Goal: Task Accomplishment & Management: Manage account settings

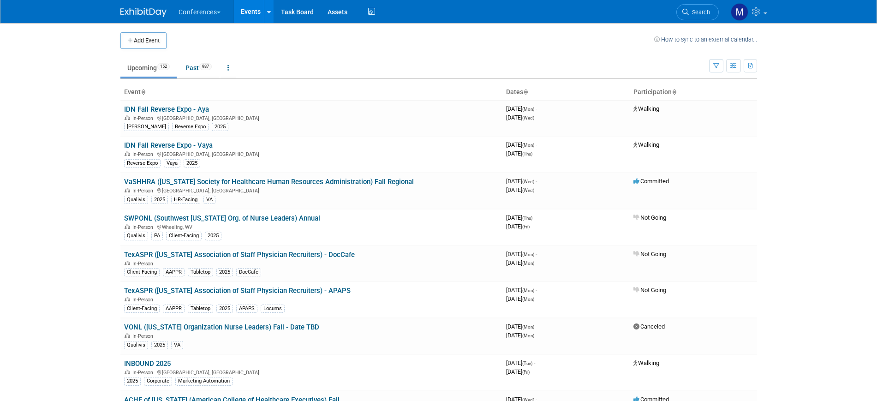
click at [691, 10] on span "Search" at bounding box center [699, 12] width 21 height 7
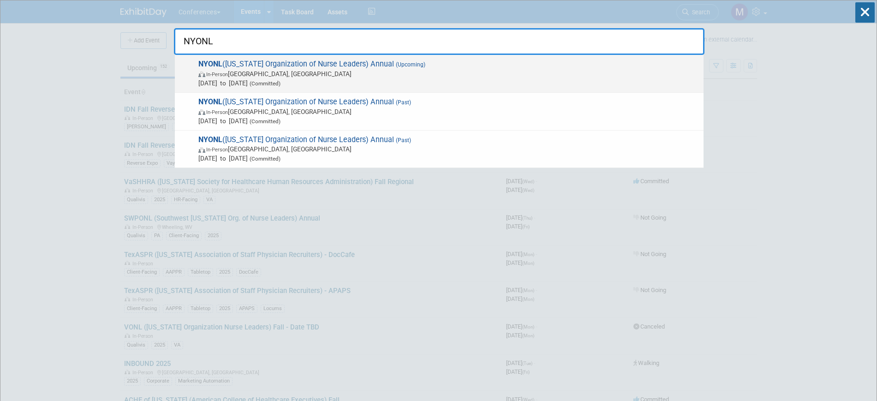
type input "NYONL"
click at [202, 71] on img at bounding box center [202, 74] width 8 height 6
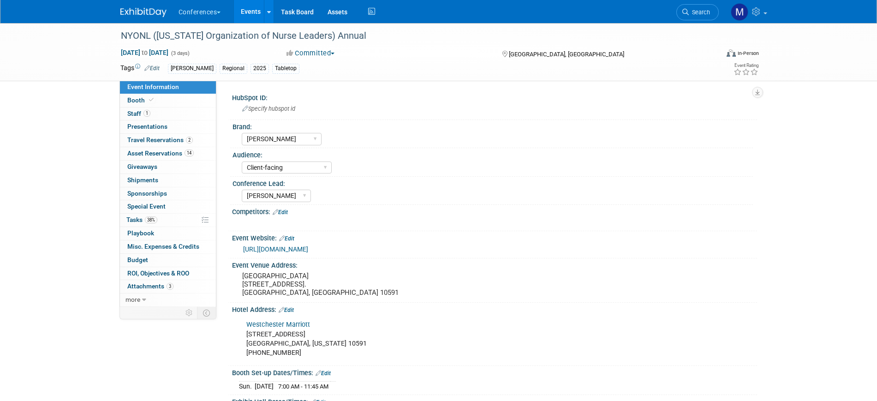
select select "[PERSON_NAME]"
select select "Client-facing"
select select "[PERSON_NAME]"
click at [161, 220] on link "38% Tasks 38%" at bounding box center [168, 220] width 96 height 13
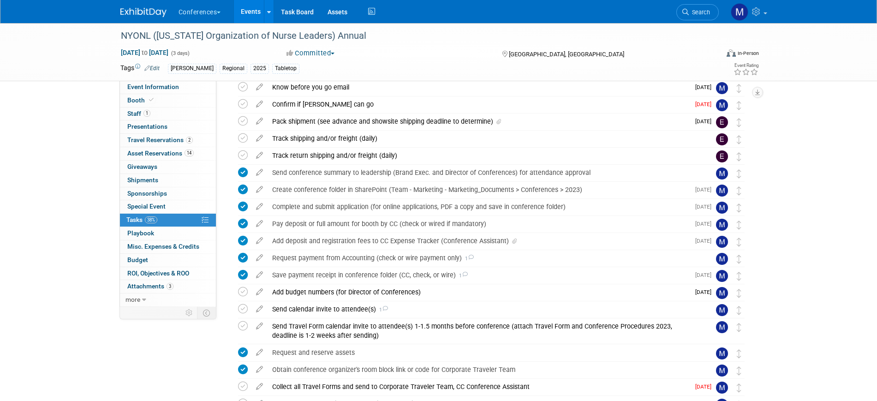
scroll to position [58, 0]
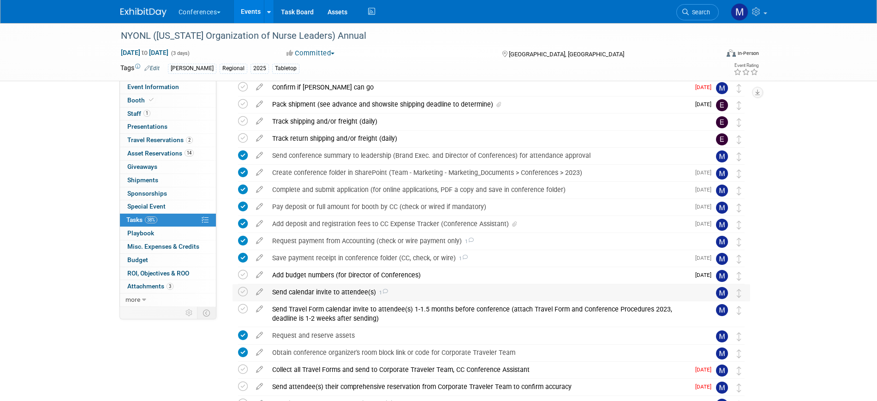
click at [368, 293] on div "Send calendar invite to attendee(s) 1" at bounding box center [483, 292] width 430 height 16
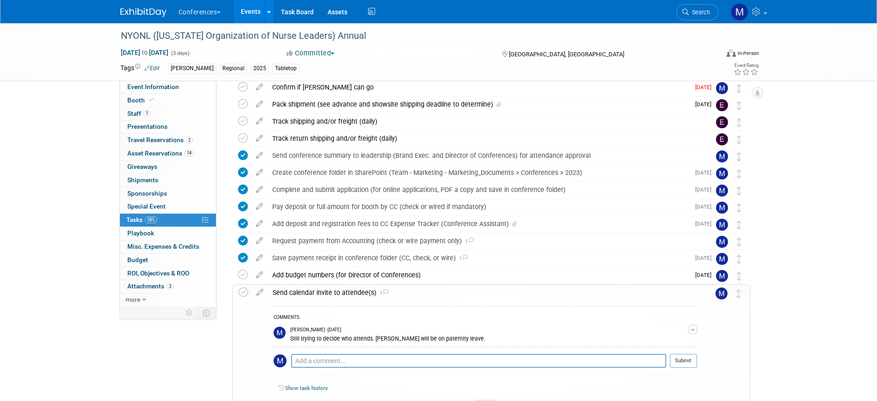
click at [368, 293] on div "Send calendar invite to attendee(s) 1" at bounding box center [482, 293] width 429 height 16
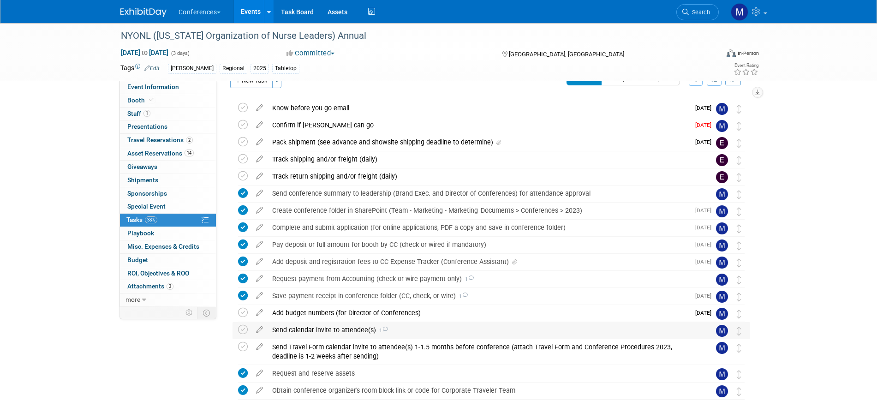
scroll to position [0, 0]
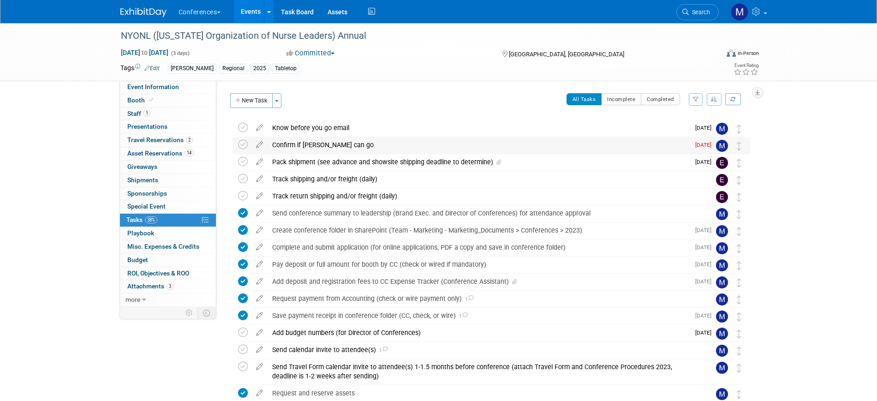
click at [320, 149] on div "Confirm if [PERSON_NAME] can go" at bounding box center [479, 145] width 422 height 16
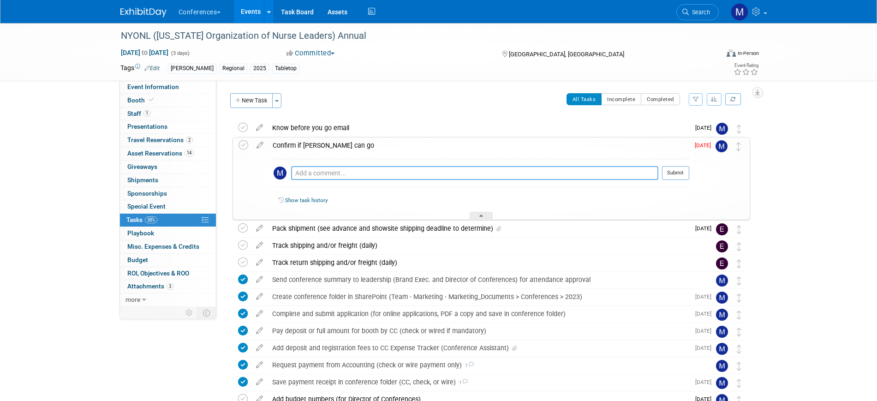
click at [309, 174] on textarea at bounding box center [474, 173] width 367 height 14
type textarea "He cannot. [PERSON_NAME] is."
click at [666, 173] on button "Submit" at bounding box center [675, 173] width 27 height 14
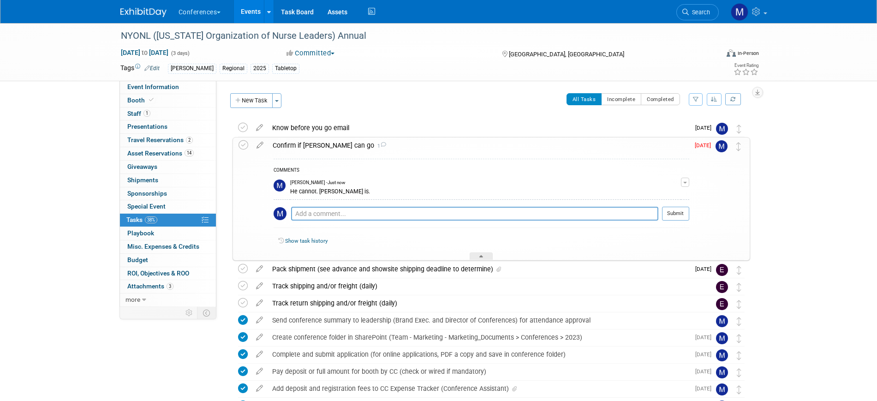
click at [299, 148] on div "Confirm if [PERSON_NAME] can go 1" at bounding box center [478, 145] width 421 height 16
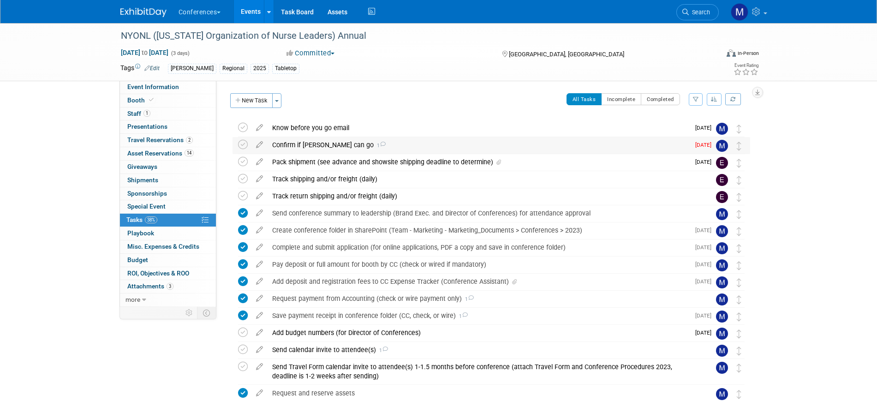
click at [248, 147] on td at bounding box center [244, 145] width 13 height 17
click at [241, 144] on icon at bounding box center [243, 145] width 10 height 10
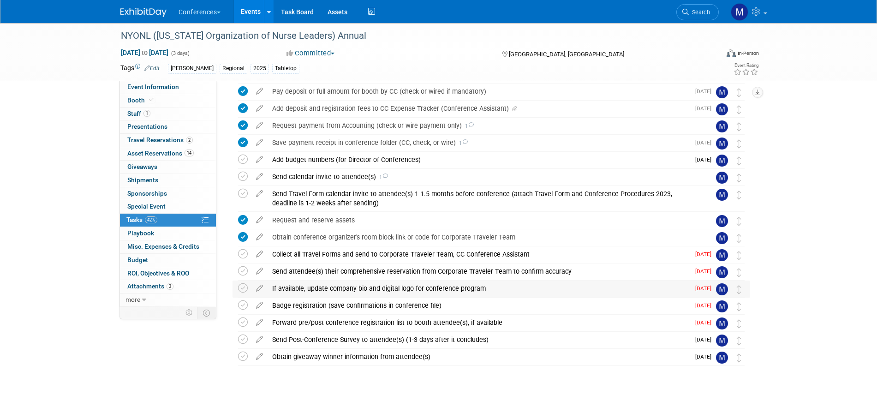
click at [356, 290] on div "If available, update company bio and digital logo for conference program" at bounding box center [479, 288] width 422 height 16
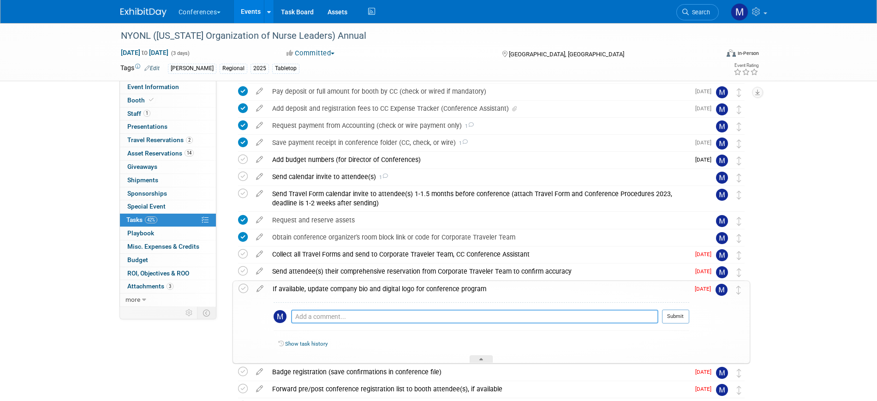
click at [307, 316] on textarea at bounding box center [474, 316] width 367 height 14
type textarea "Emailed to [PERSON_NAME]"
click at [684, 318] on button "Submit" at bounding box center [675, 316] width 27 height 14
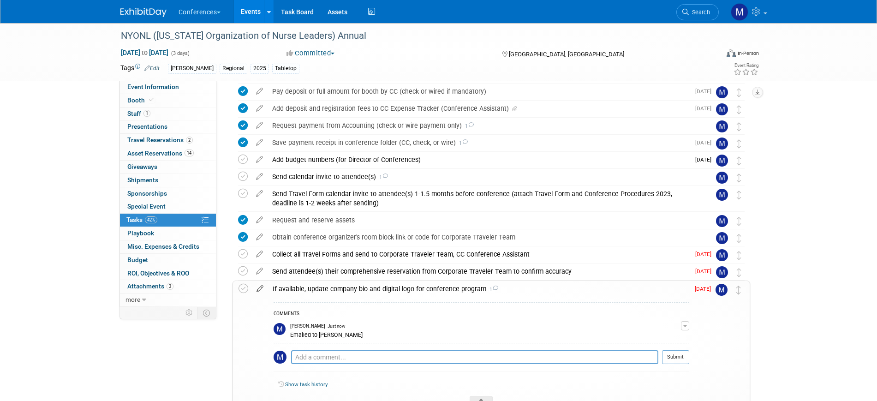
click at [263, 288] on icon at bounding box center [260, 287] width 16 height 12
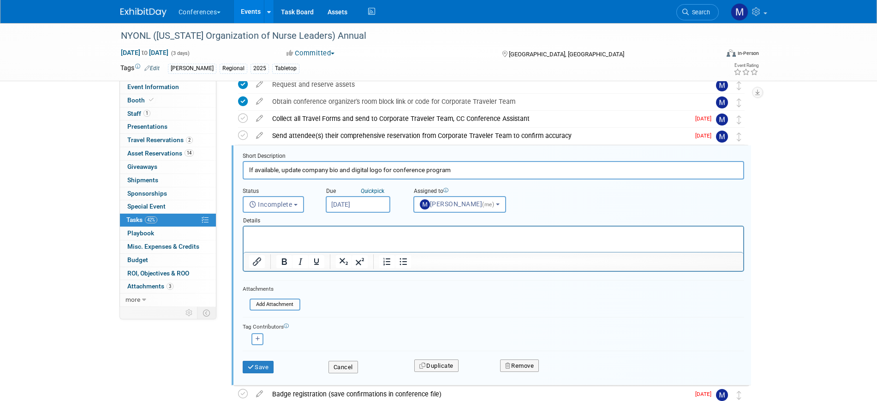
scroll to position [319, 0]
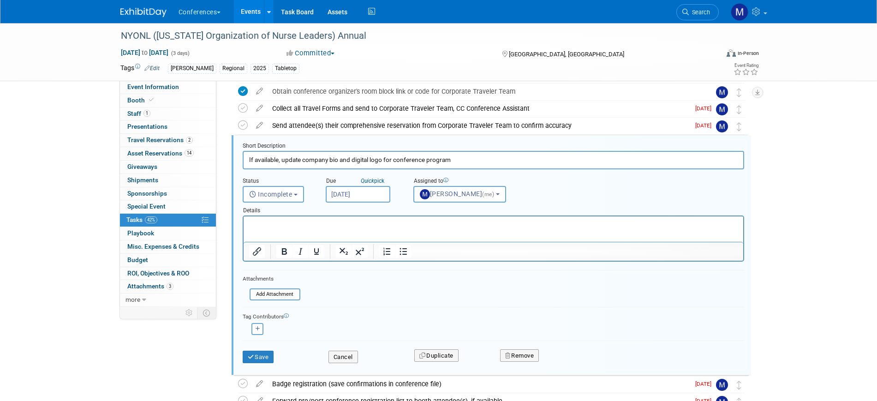
click at [355, 194] on input "[DATE]" at bounding box center [358, 194] width 65 height 17
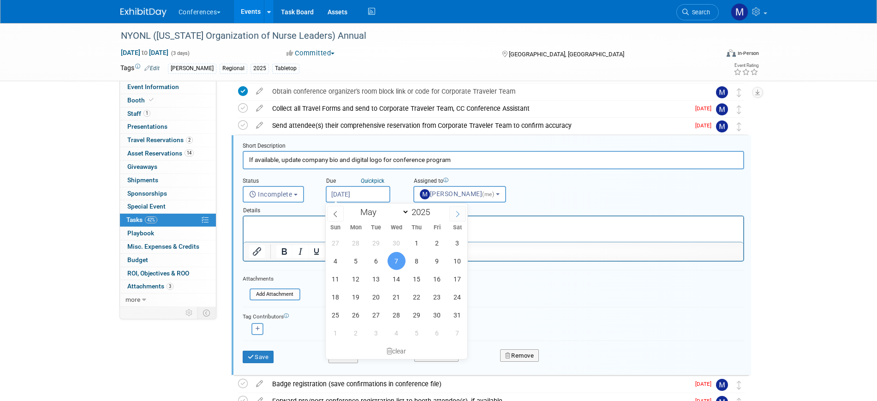
click at [458, 213] on icon at bounding box center [457, 214] width 3 height 6
select select "7"
click at [335, 315] on span "24" at bounding box center [336, 315] width 18 height 18
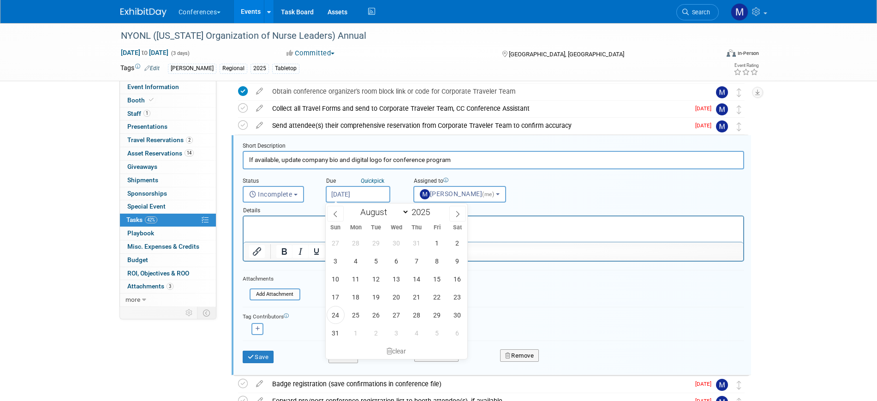
type input "[DATE]"
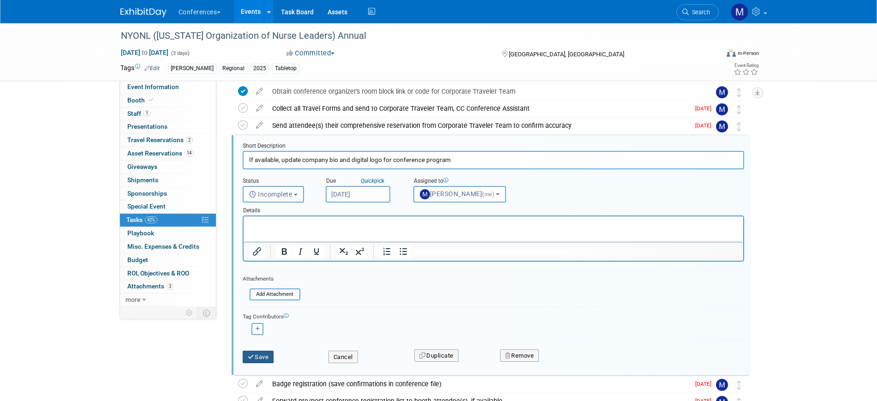
click at [264, 357] on button "Save" at bounding box center [258, 357] width 31 height 13
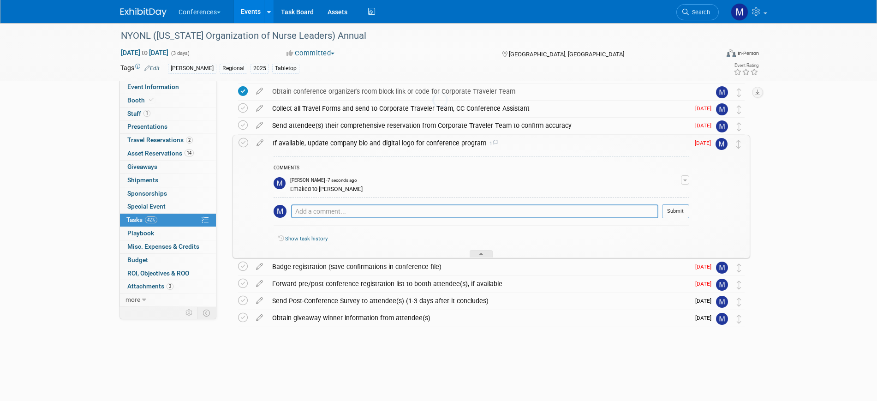
scroll to position [301, 0]
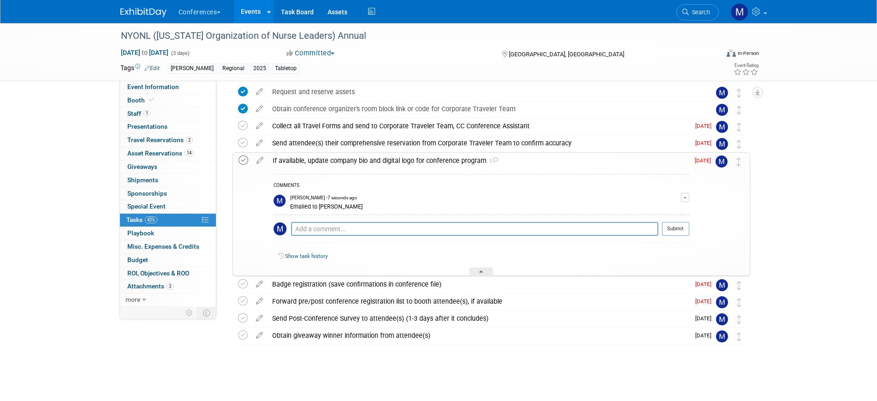
click at [244, 161] on icon at bounding box center [243, 160] width 10 height 10
click at [324, 163] on div "If available, update company bio and digital logo for conference program 1" at bounding box center [478, 161] width 421 height 16
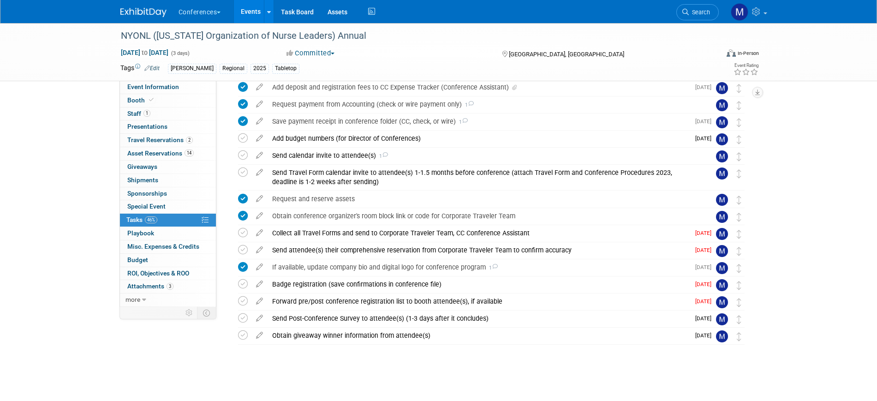
scroll to position [194, 0]
